Goal: Task Accomplishment & Management: Manage account settings

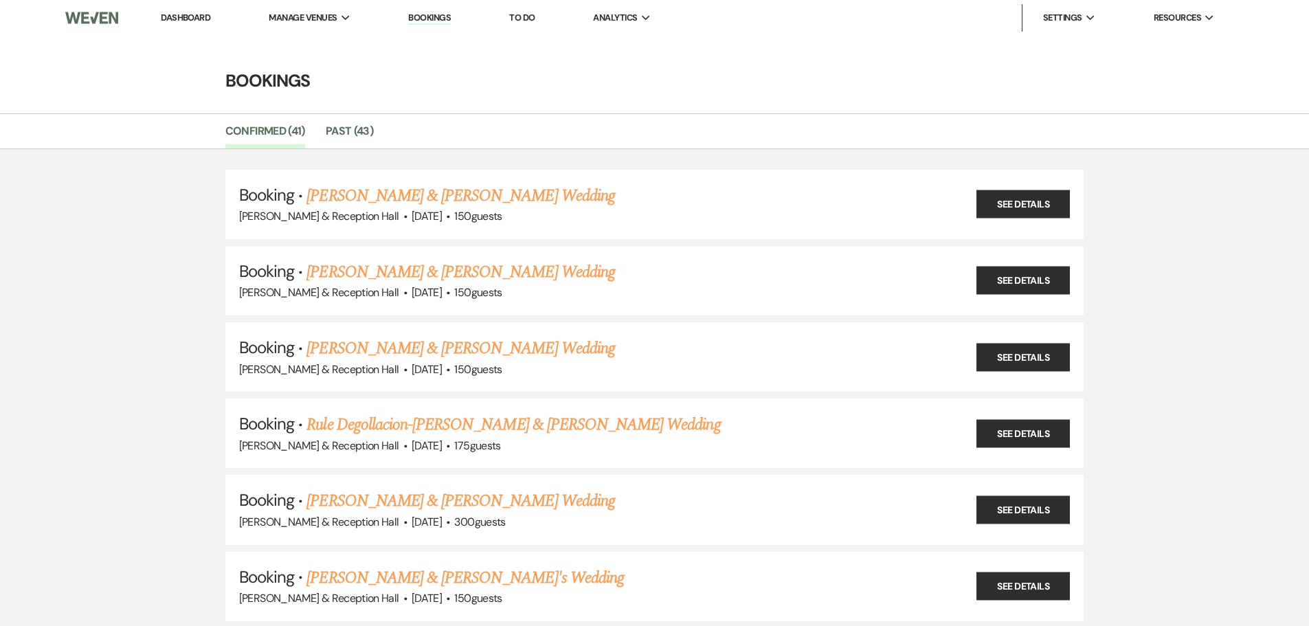
click at [198, 14] on link "Dashboard" at bounding box center [185, 18] width 49 height 12
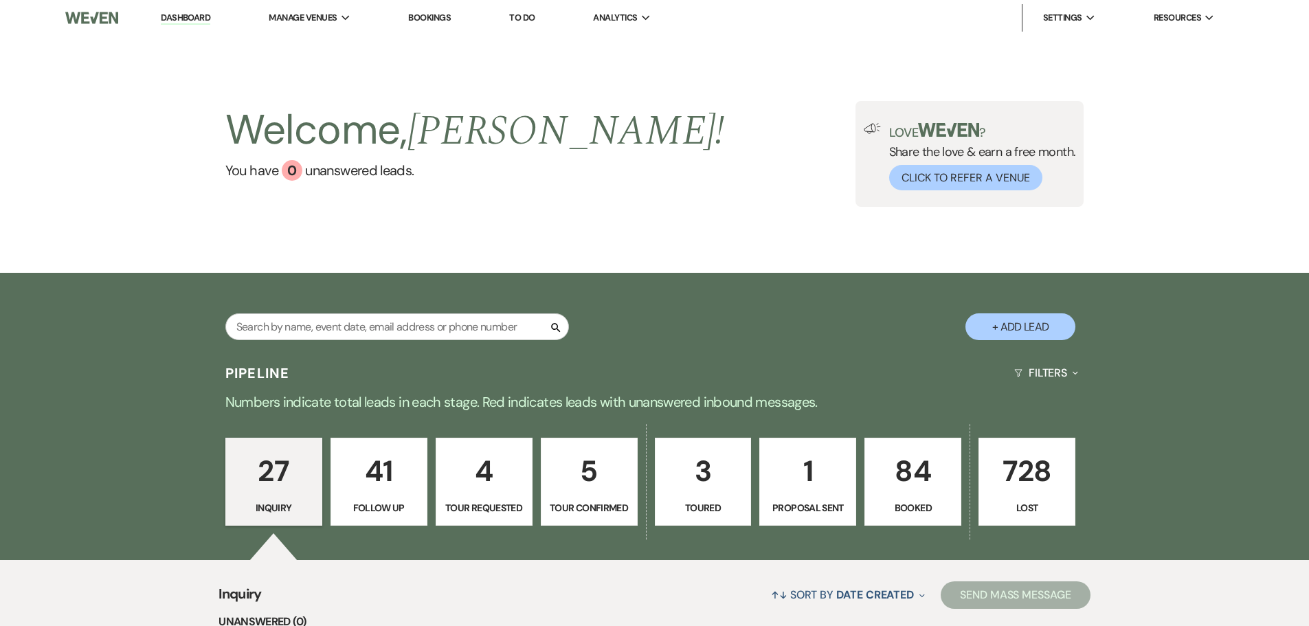
click at [509, 482] on p "4" at bounding box center [483, 471] width 79 height 46
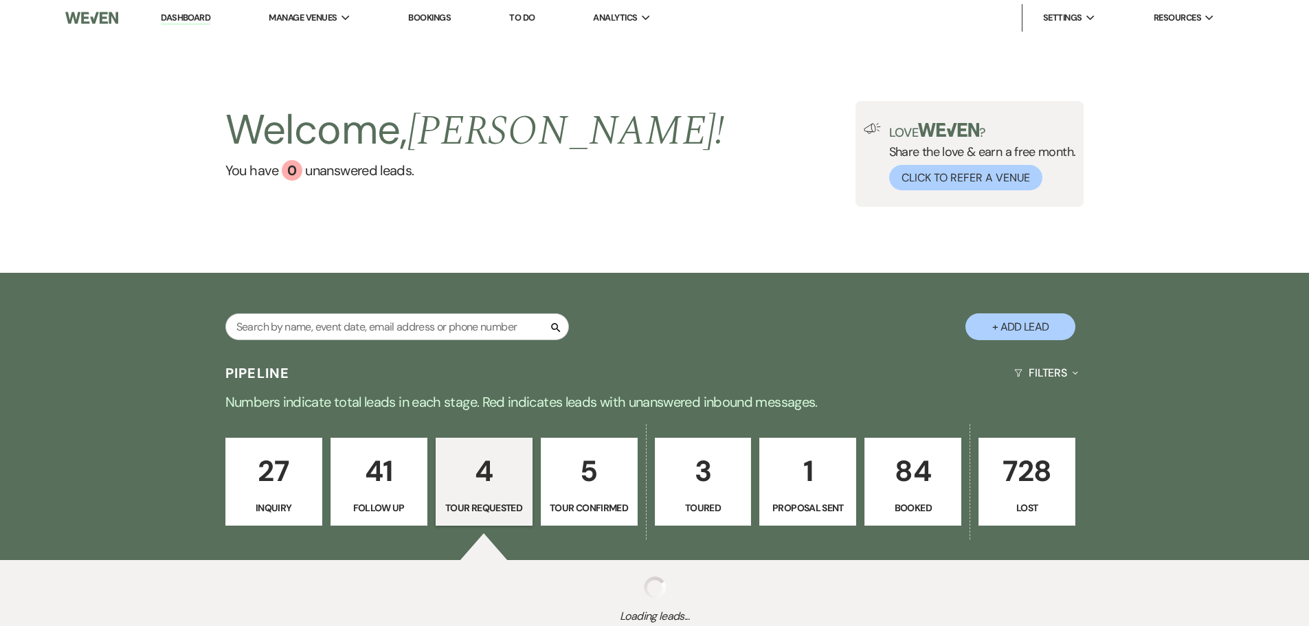
select select "2"
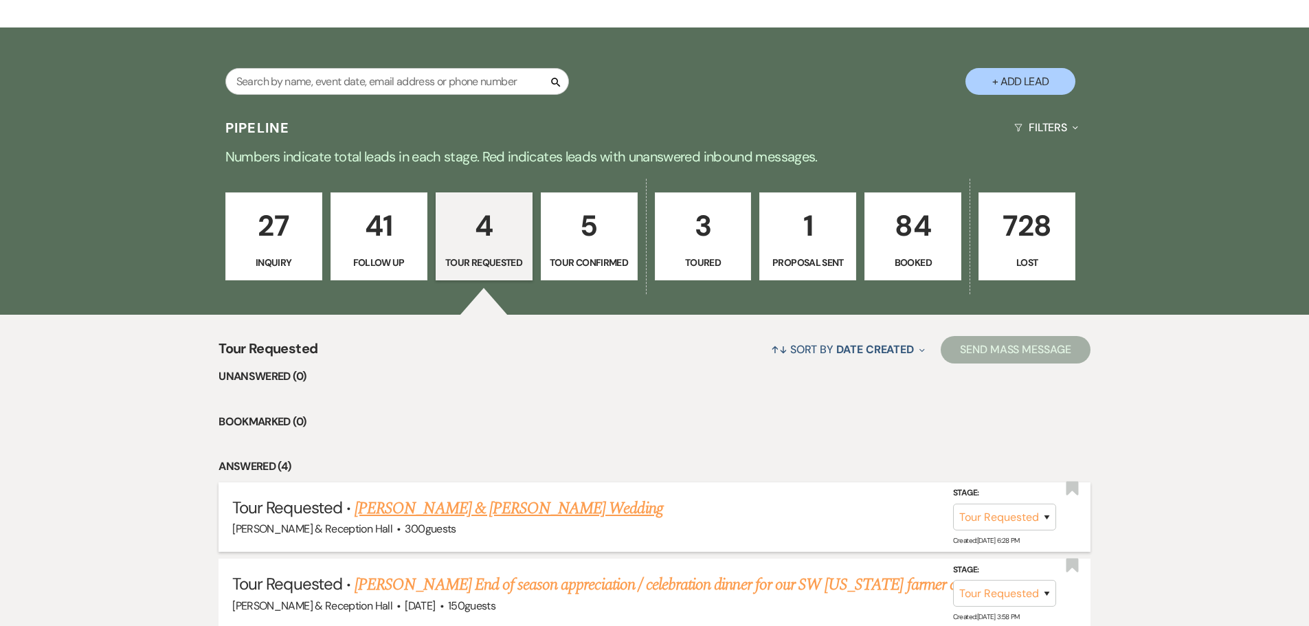
scroll to position [481, 0]
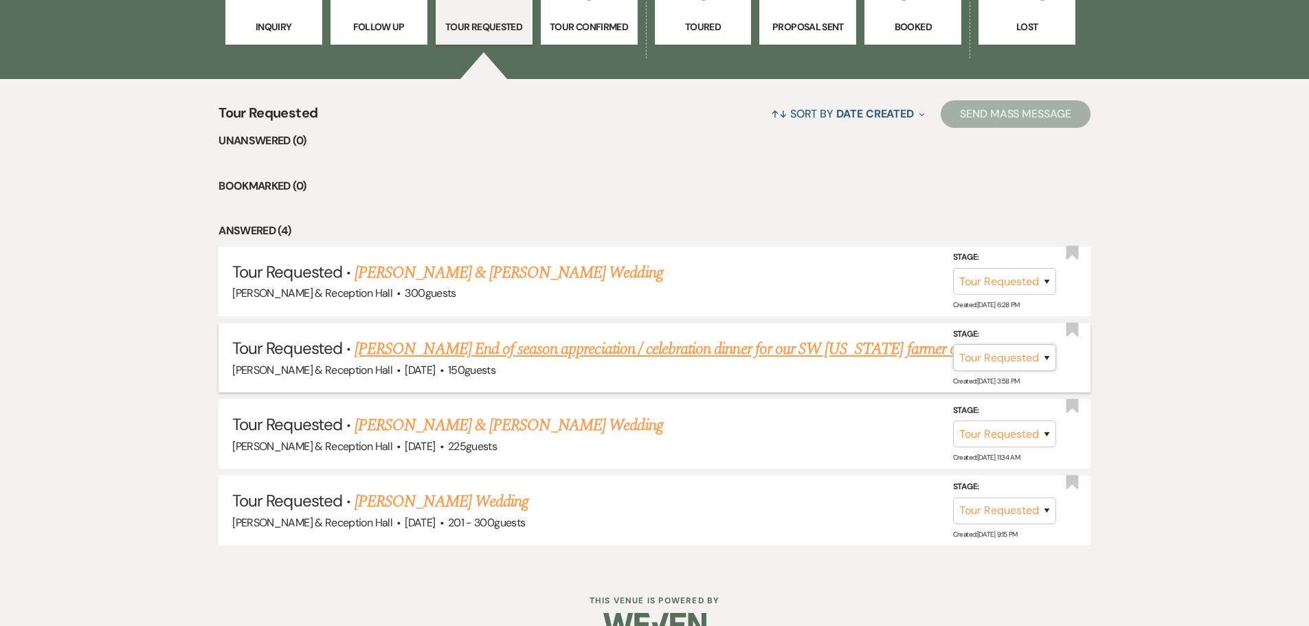
click at [1047, 362] on select "Inquiry Follow Up Tour Requested Tour Confirmed Toured Proposal Sent Booked Lost" at bounding box center [1004, 357] width 103 height 27
select select "4"
click at [953, 344] on select "Inquiry Follow Up Tour Requested Tour Confirmed Toured Proposal Sent Booked Lost" at bounding box center [1004, 357] width 103 height 27
click at [1026, 359] on button "Save" at bounding box center [1028, 356] width 69 height 27
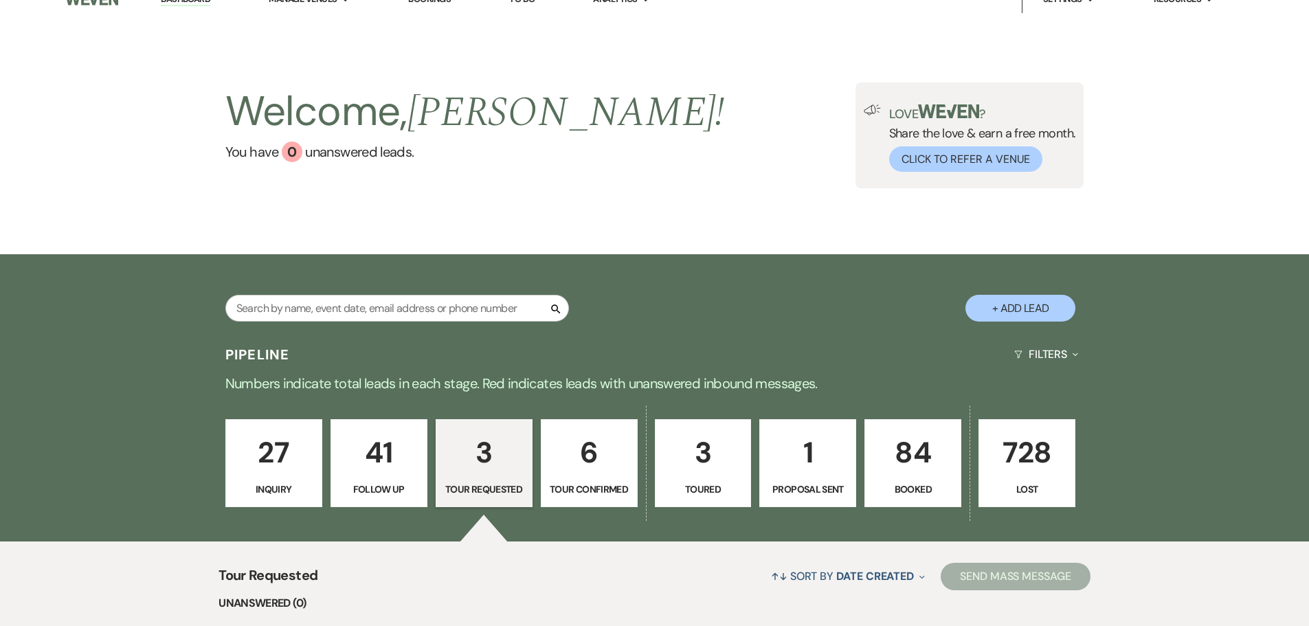
scroll to position [0, 0]
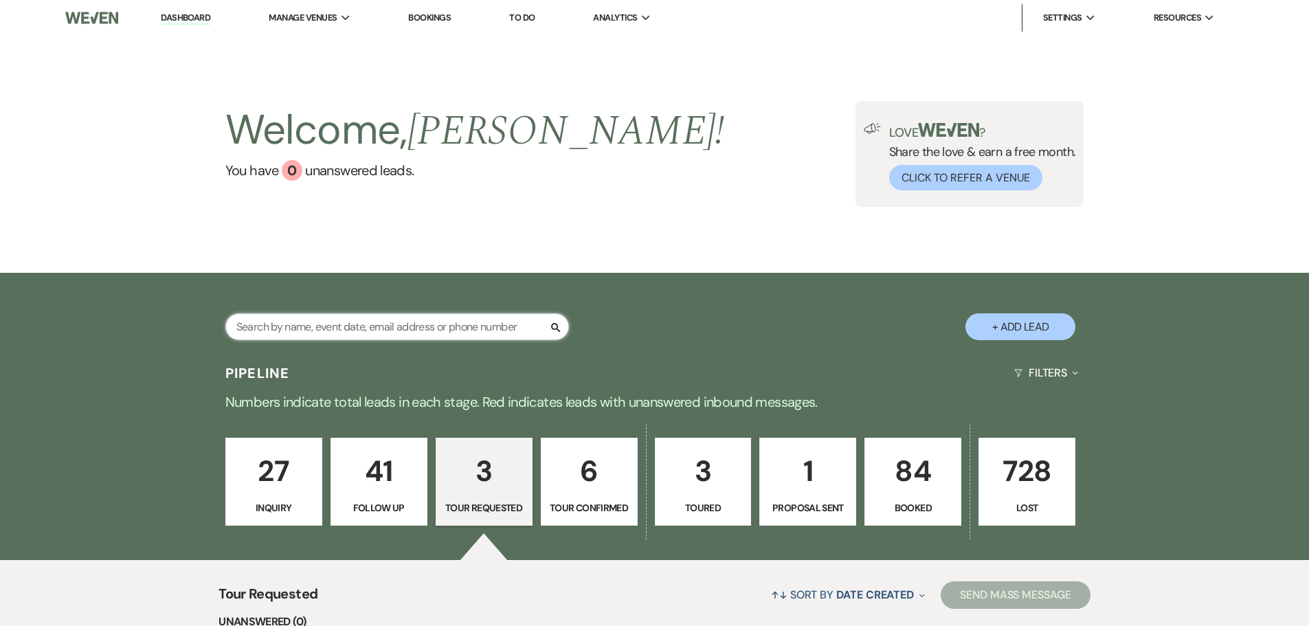
click at [314, 322] on input "text" at bounding box center [396, 326] width 343 height 27
type input "[GEOGRAPHIC_DATA]"
select select "8"
select select "5"
select select "8"
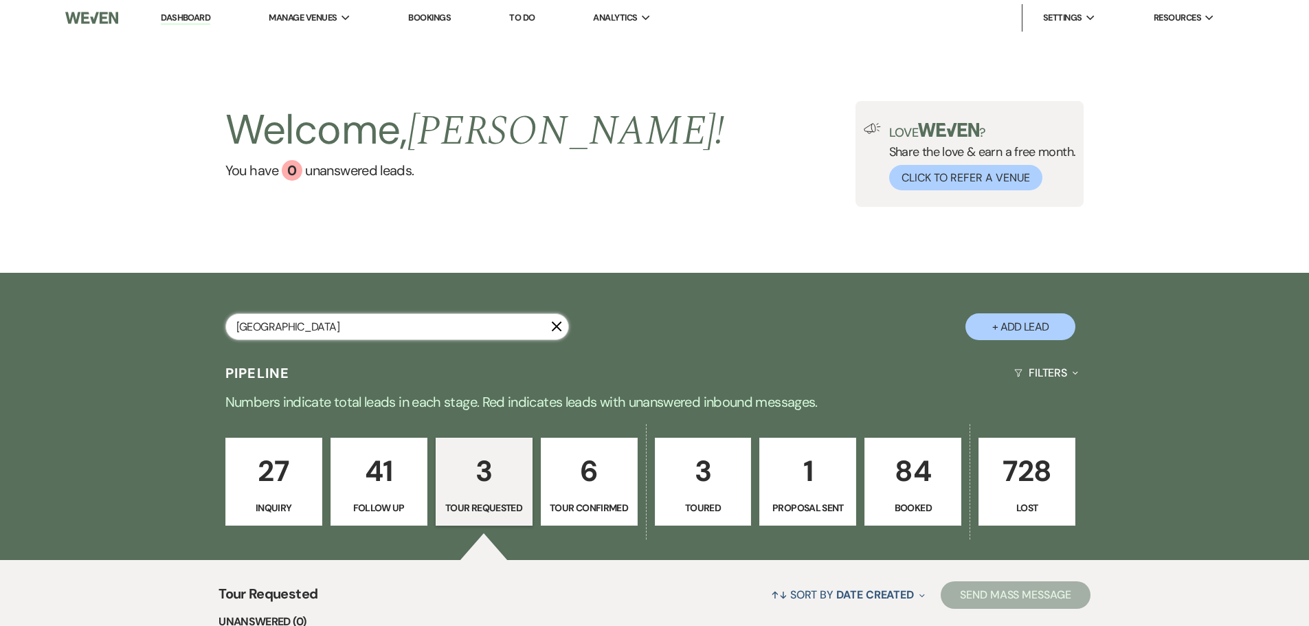
select select "5"
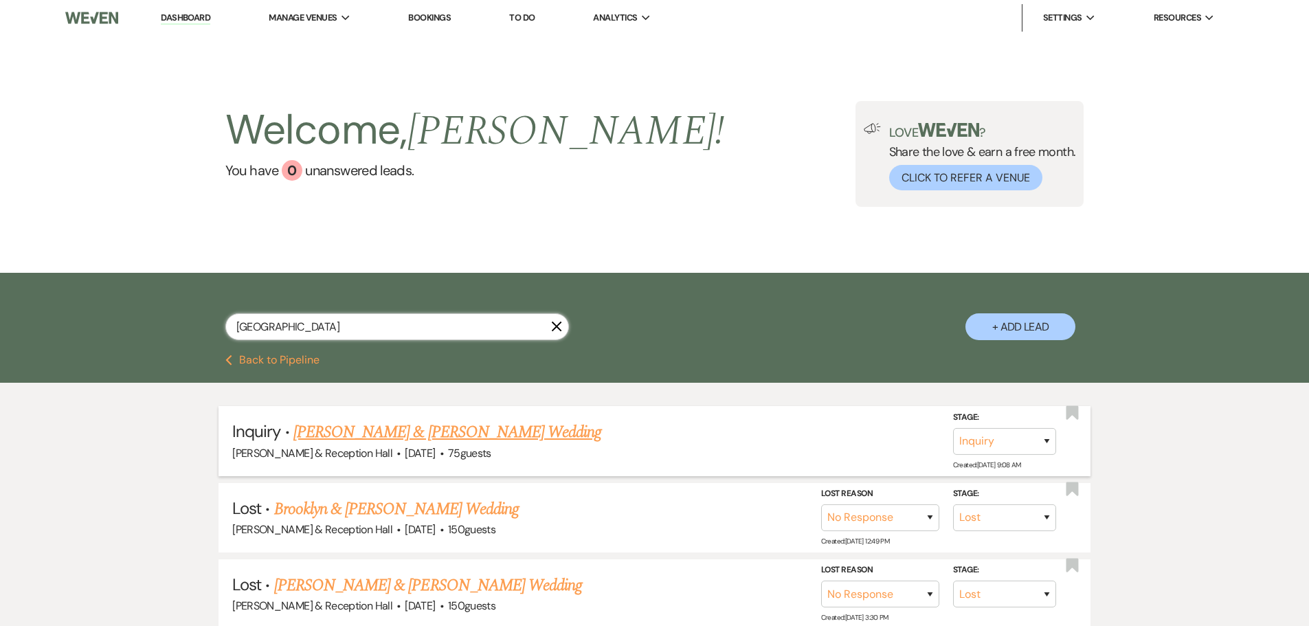
type input "[GEOGRAPHIC_DATA]"
click at [445, 425] on link "[PERSON_NAME] & [PERSON_NAME] Wedding" at bounding box center [447, 432] width 308 height 25
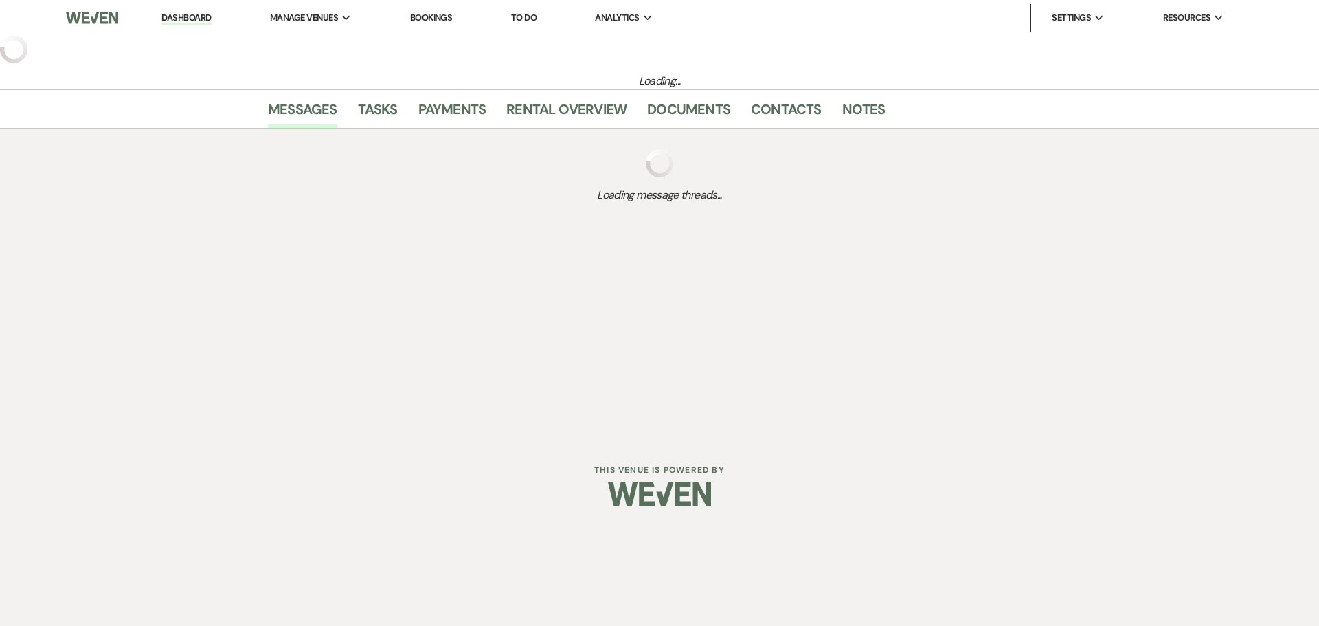
select select "5"
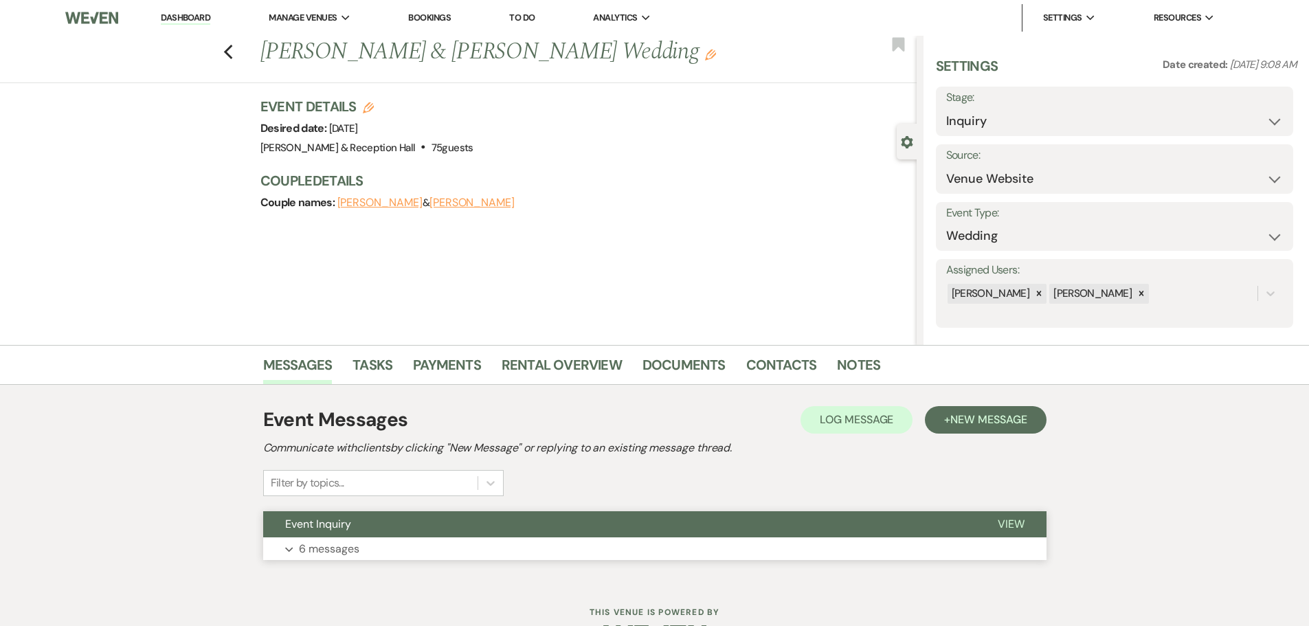
click at [309, 537] on button "Expand 6 messages" at bounding box center [654, 548] width 783 height 23
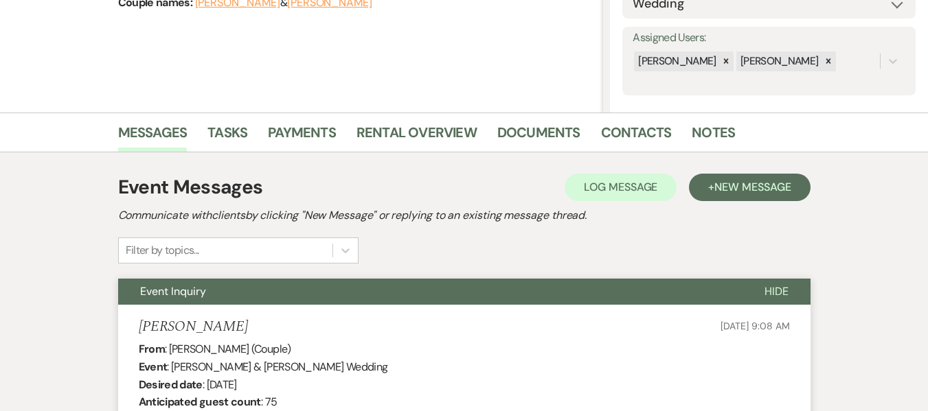
scroll to position [236, 0]
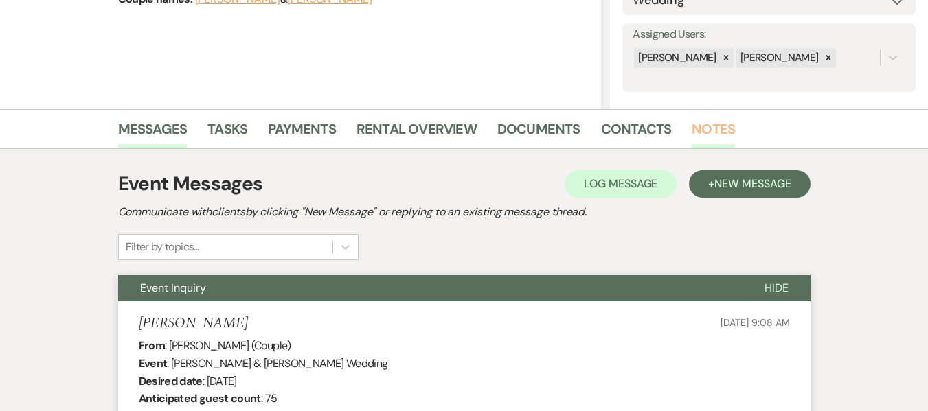
click at [706, 128] on link "Notes" at bounding box center [713, 133] width 43 height 30
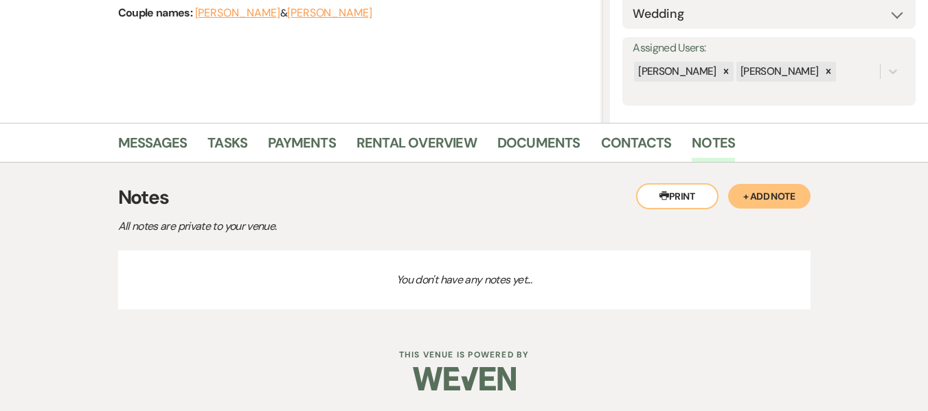
click at [771, 199] on button "+ Add Note" at bounding box center [769, 196] width 82 height 25
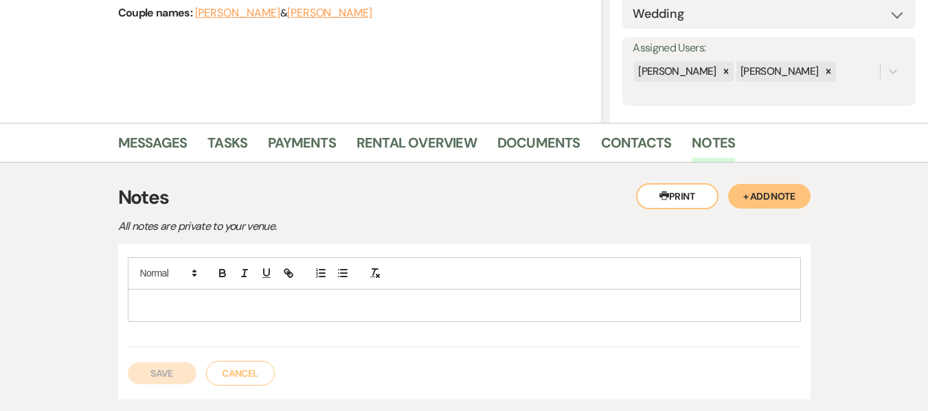
click at [437, 308] on p at bounding box center [464, 305] width 651 height 15
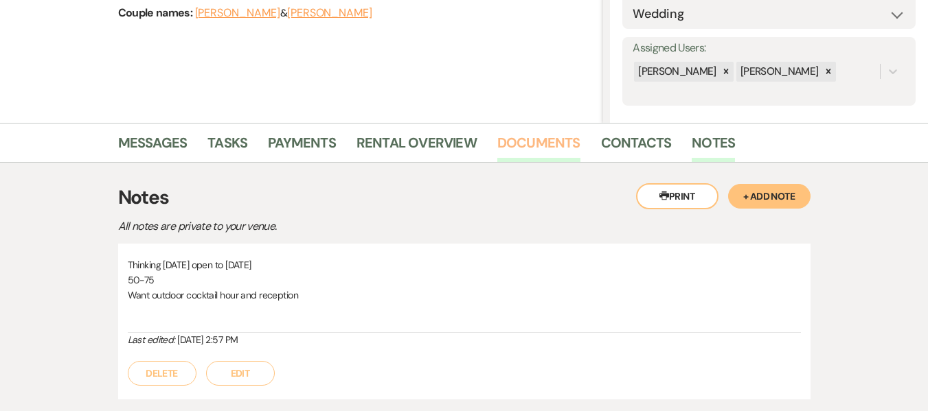
click at [539, 148] on link "Documents" at bounding box center [538, 147] width 83 height 30
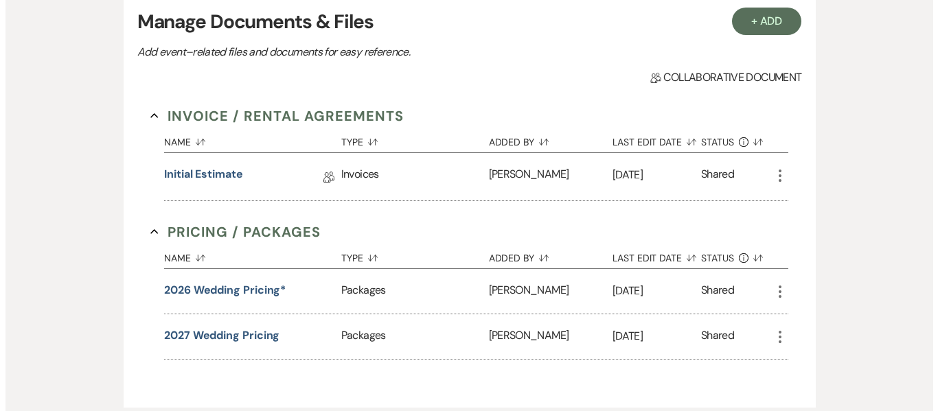
scroll to position [415, 0]
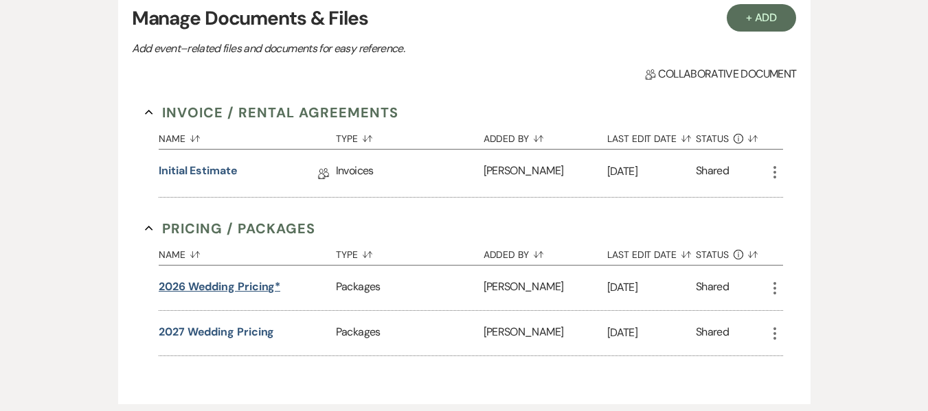
click at [224, 281] on button "2026 Wedding Pricing*" at bounding box center [220, 287] width 122 height 16
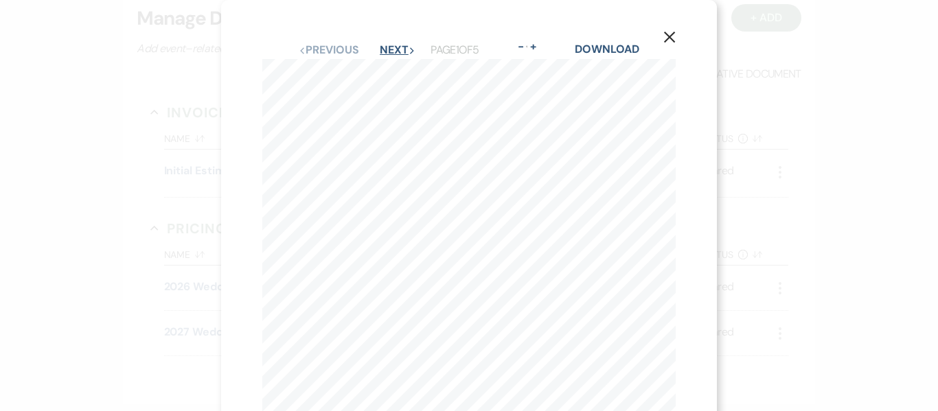
click at [397, 46] on button "Next Next" at bounding box center [398, 50] width 36 height 11
click at [397, 46] on button "Next Next" at bounding box center [397, 50] width 36 height 11
click at [326, 47] on button "Previous Previous" at bounding box center [328, 50] width 60 height 11
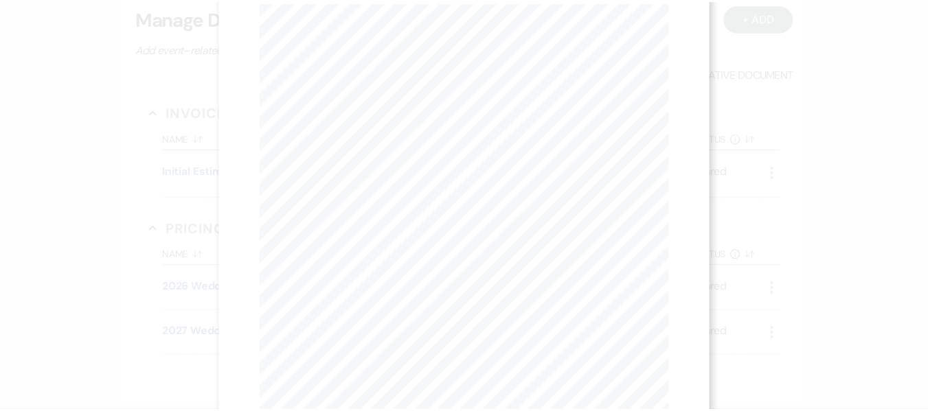
scroll to position [0, 0]
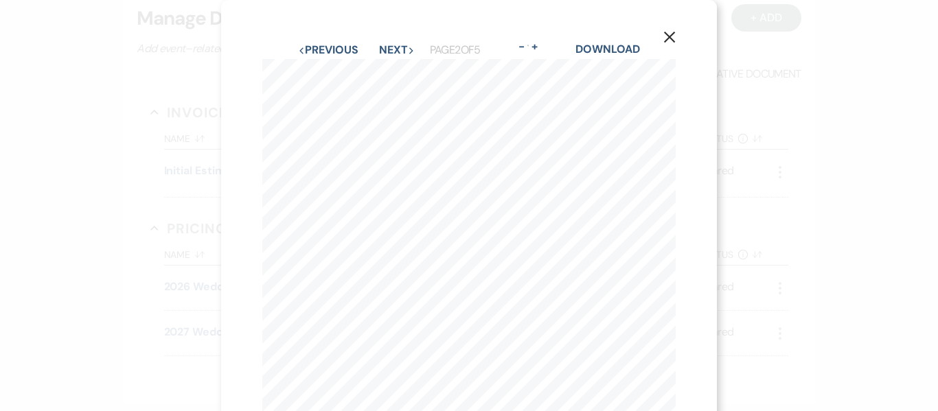
click at [670, 38] on use "button" at bounding box center [669, 37] width 11 height 11
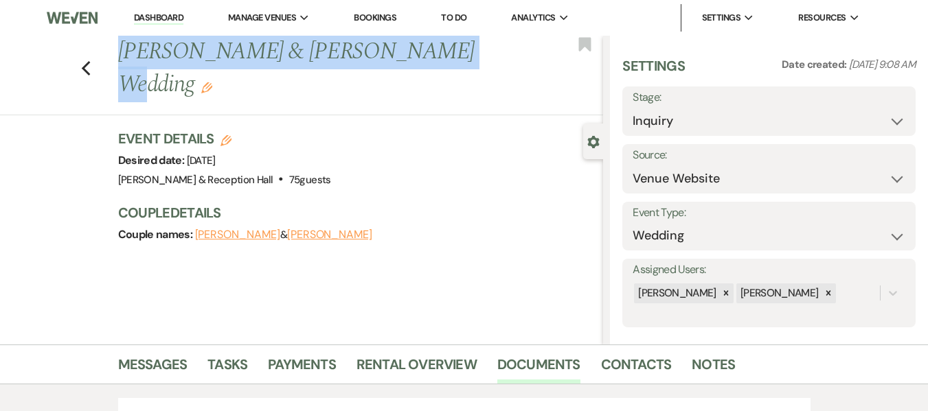
drag, startPoint x: 127, startPoint y: 52, endPoint x: 431, endPoint y: 54, distance: 304.3
click at [431, 54] on h1 "[PERSON_NAME] & [PERSON_NAME] Wedding Edit" at bounding box center [309, 68] width 383 height 65
copy h1 "[PERSON_NAME] & [PERSON_NAME]"
click at [721, 363] on link "Notes" at bounding box center [713, 369] width 43 height 30
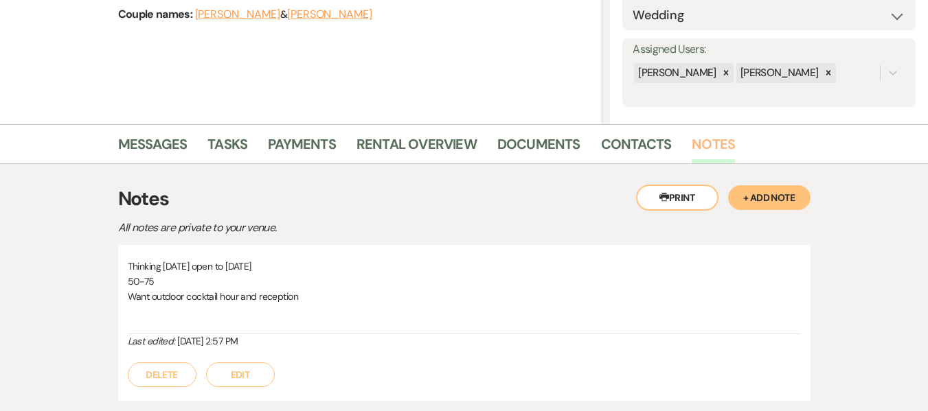
scroll to position [283, 0]
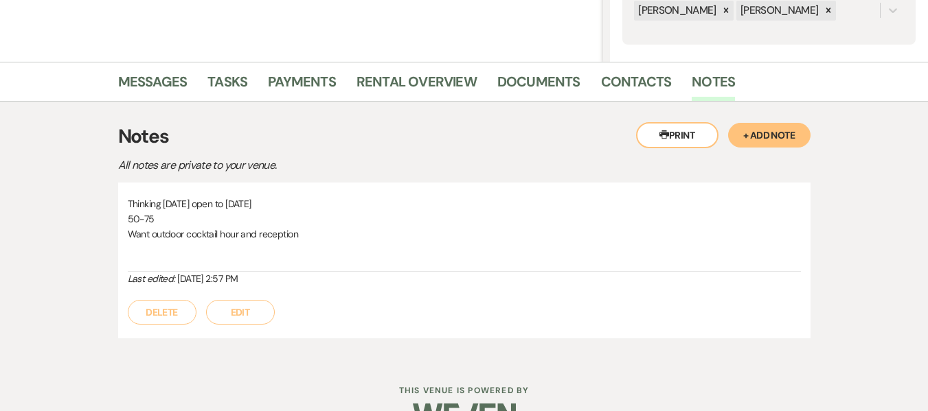
click at [238, 297] on div "Delete Edit" at bounding box center [464, 305] width 673 height 38
click at [241, 320] on button "Edit" at bounding box center [240, 312] width 69 height 25
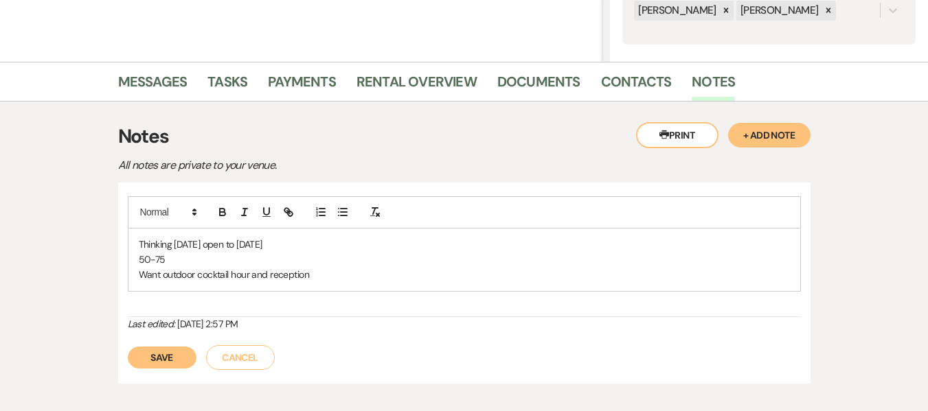
click at [279, 256] on p "50-75" at bounding box center [464, 259] width 651 height 15
click at [317, 281] on p "Want outdoor cocktail hour and reception" at bounding box center [464, 274] width 651 height 15
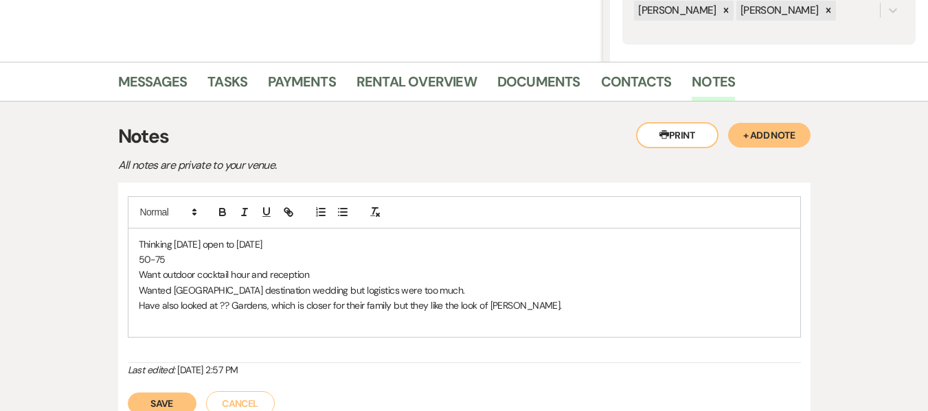
click at [223, 304] on p "Have also looked at ?? Gardens, which is closer for their family but they like …" at bounding box center [464, 305] width 651 height 15
click at [594, 309] on p "Have also looked at [GEOGRAPHIC_DATA], which is closer for their family but the…" at bounding box center [464, 305] width 651 height 15
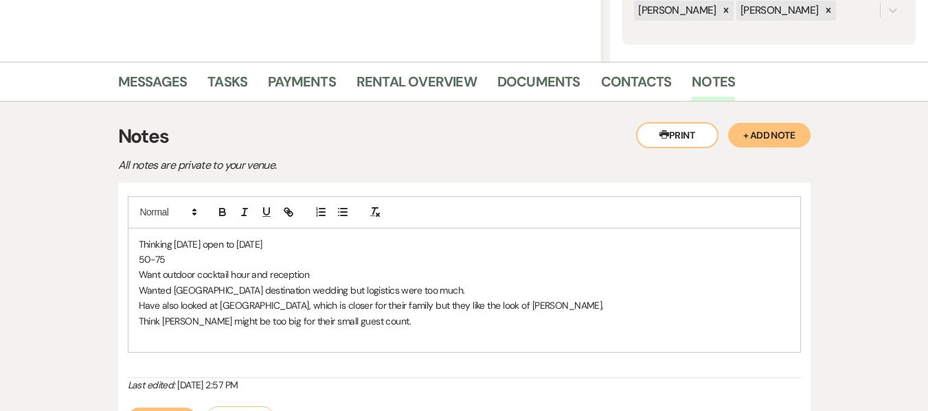
click at [306, 245] on p "Thinking [DATE] open to [DATE]" at bounding box center [464, 244] width 651 height 15
click at [374, 319] on p "Think [PERSON_NAME] might be too big for their small guest count." at bounding box center [464, 321] width 651 height 15
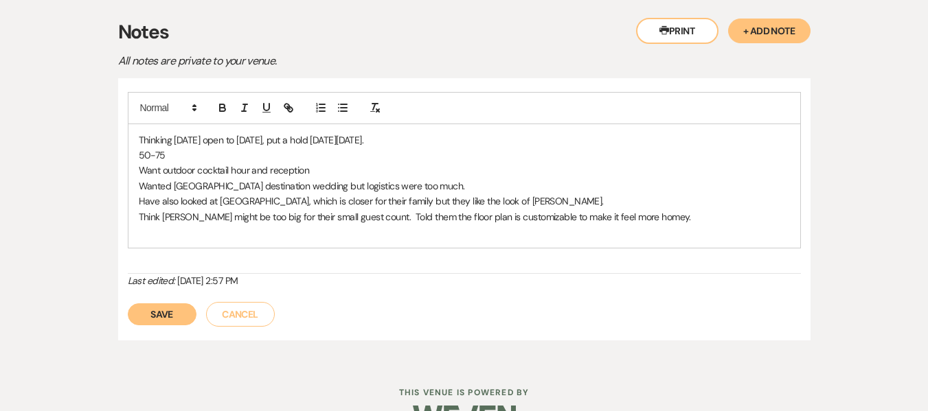
scroll to position [389, 0]
click at [589, 206] on p "Have also looked at [GEOGRAPHIC_DATA], which is closer for their family but the…" at bounding box center [464, 199] width 651 height 15
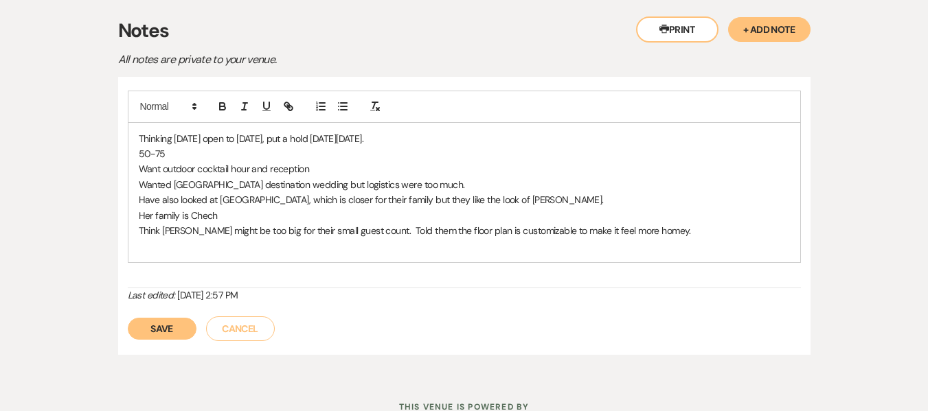
click at [203, 219] on p "Her family is Chech" at bounding box center [464, 215] width 651 height 15
click at [151, 337] on button "Save" at bounding box center [162, 329] width 69 height 22
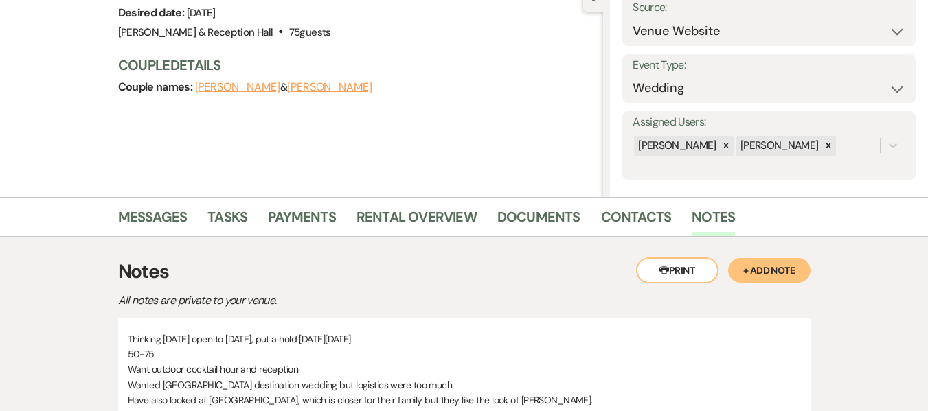
scroll to position [0, 0]
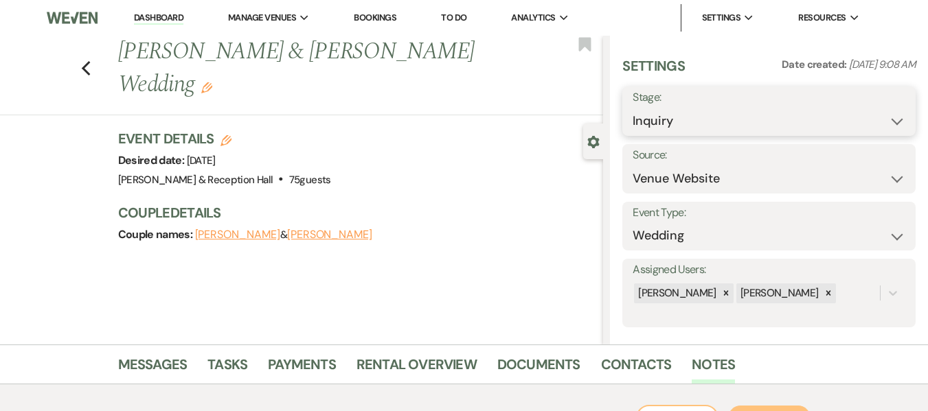
click at [768, 122] on select "Inquiry Follow Up Tour Requested Tour Confirmed Toured Proposal Sent Booked Lost" at bounding box center [769, 121] width 273 height 27
select select "5"
click at [633, 108] on select "Inquiry Follow Up Tour Requested Tour Confirmed Toured Proposal Sent Booked Lost" at bounding box center [769, 121] width 273 height 27
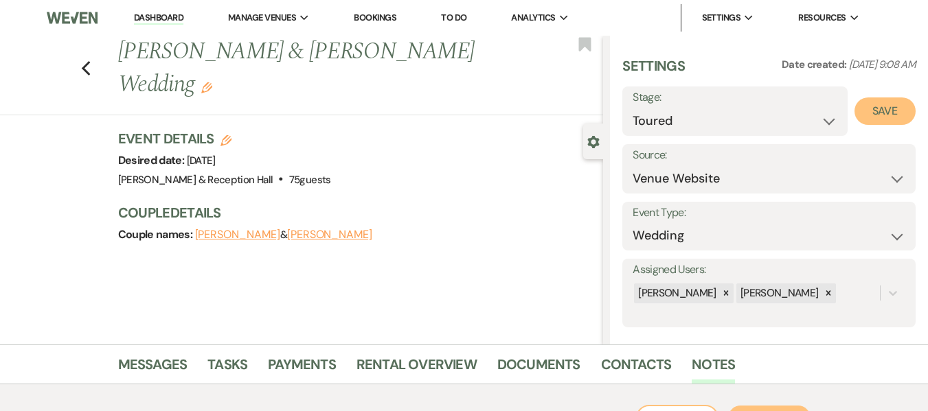
click at [870, 104] on button "Save" at bounding box center [884, 111] width 61 height 27
